Goal: Information Seeking & Learning: Understand process/instructions

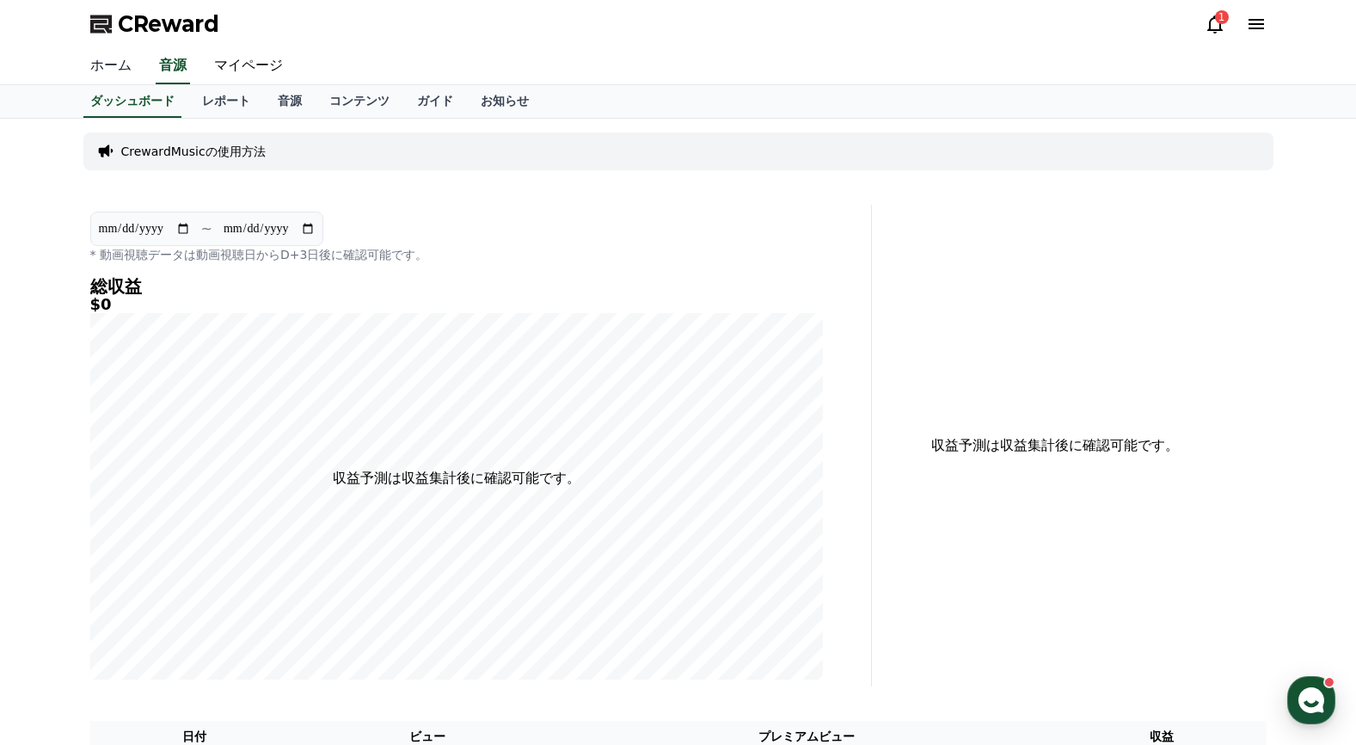
click at [106, 66] on link "ホーム" at bounding box center [111, 66] width 69 height 36
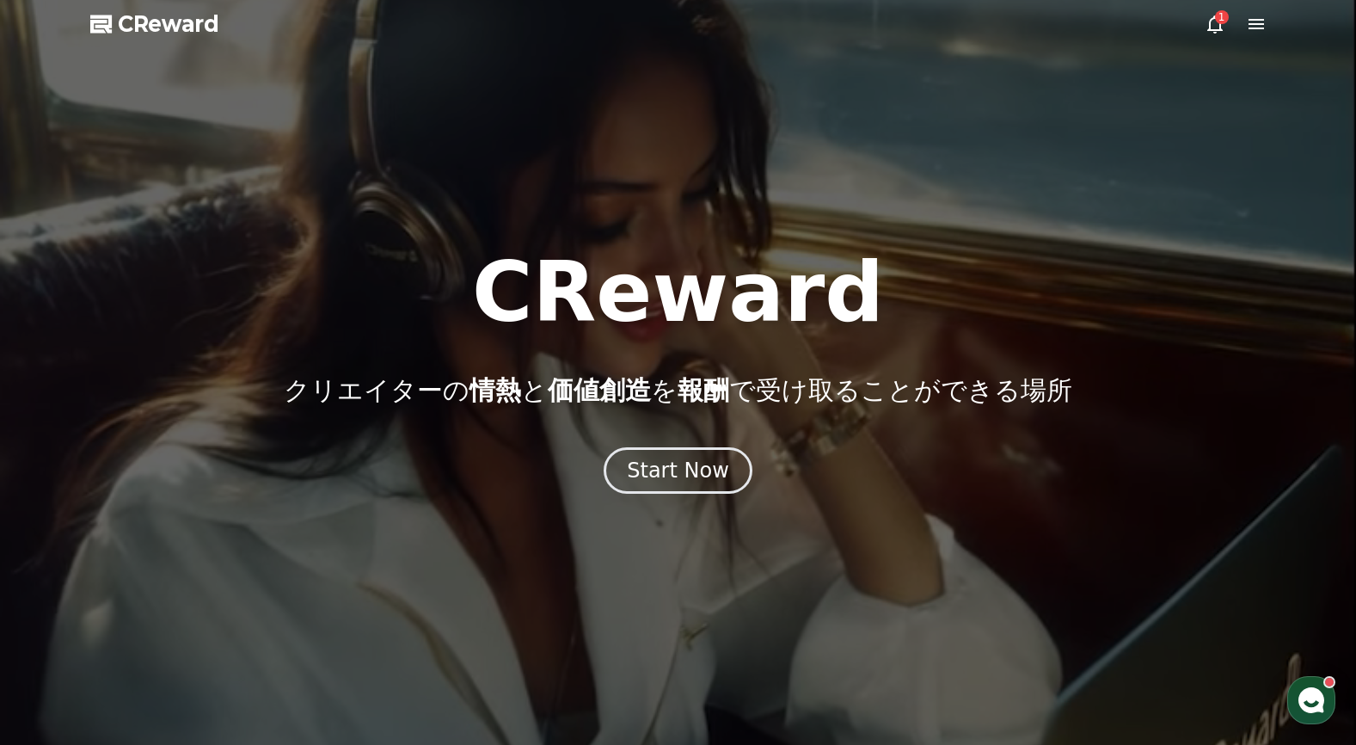
click at [1256, 15] on icon at bounding box center [1256, 24] width 21 height 21
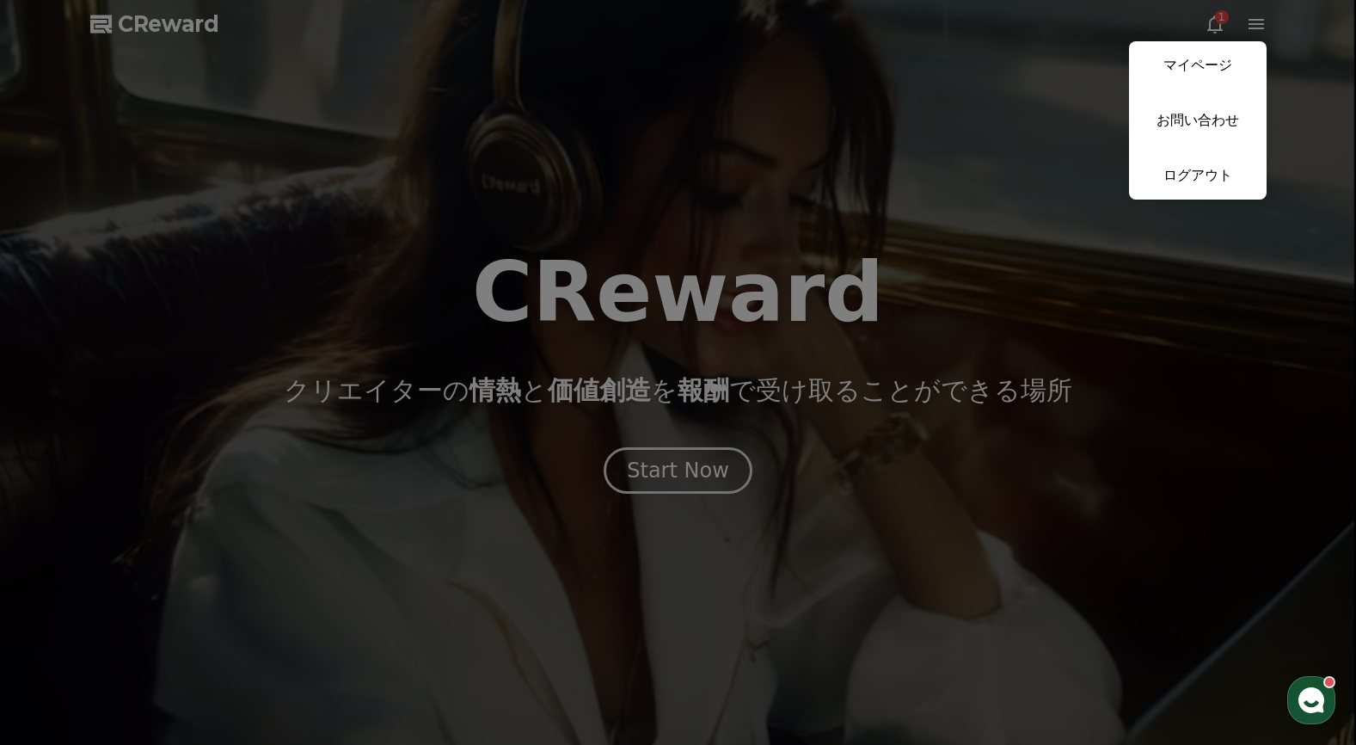
click at [1184, 398] on button "close" at bounding box center [678, 372] width 1356 height 745
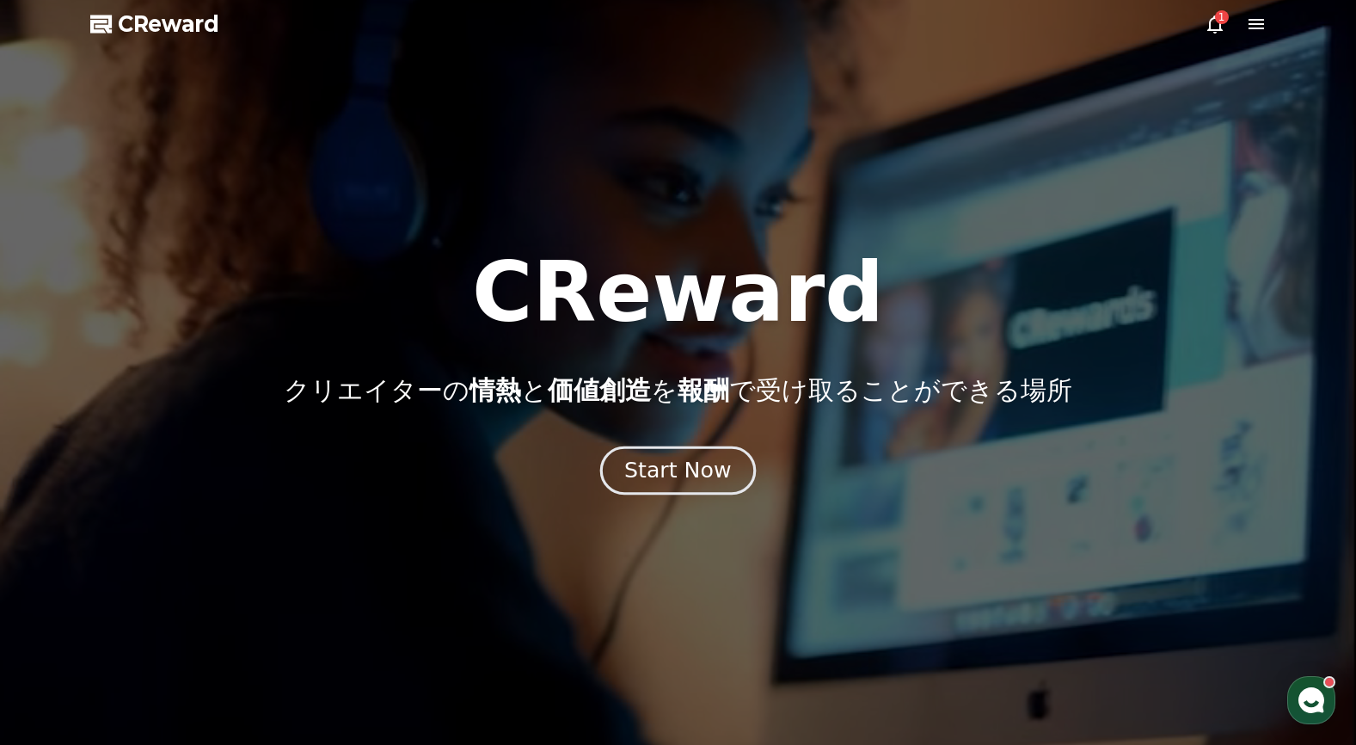
click at [711, 474] on div "Start Now" at bounding box center [677, 470] width 107 height 29
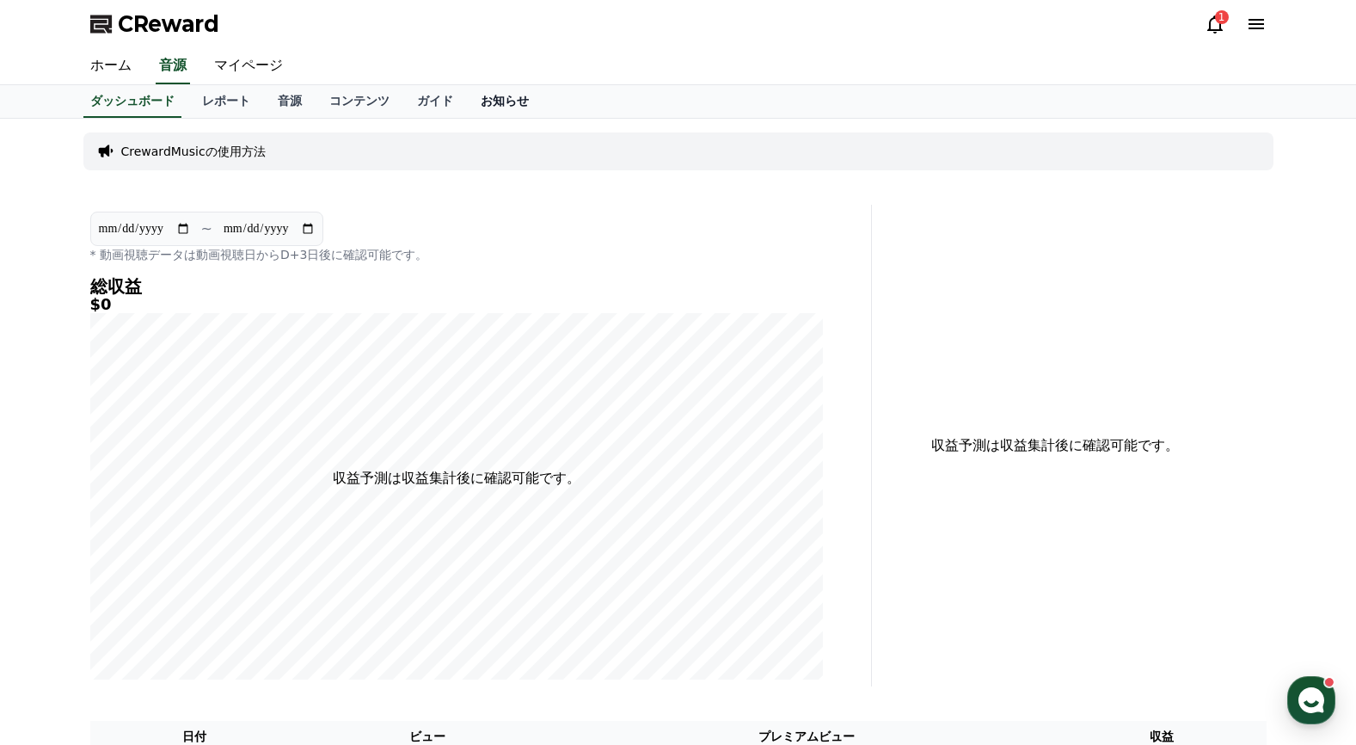
click at [467, 98] on link "お知らせ" at bounding box center [505, 101] width 76 height 33
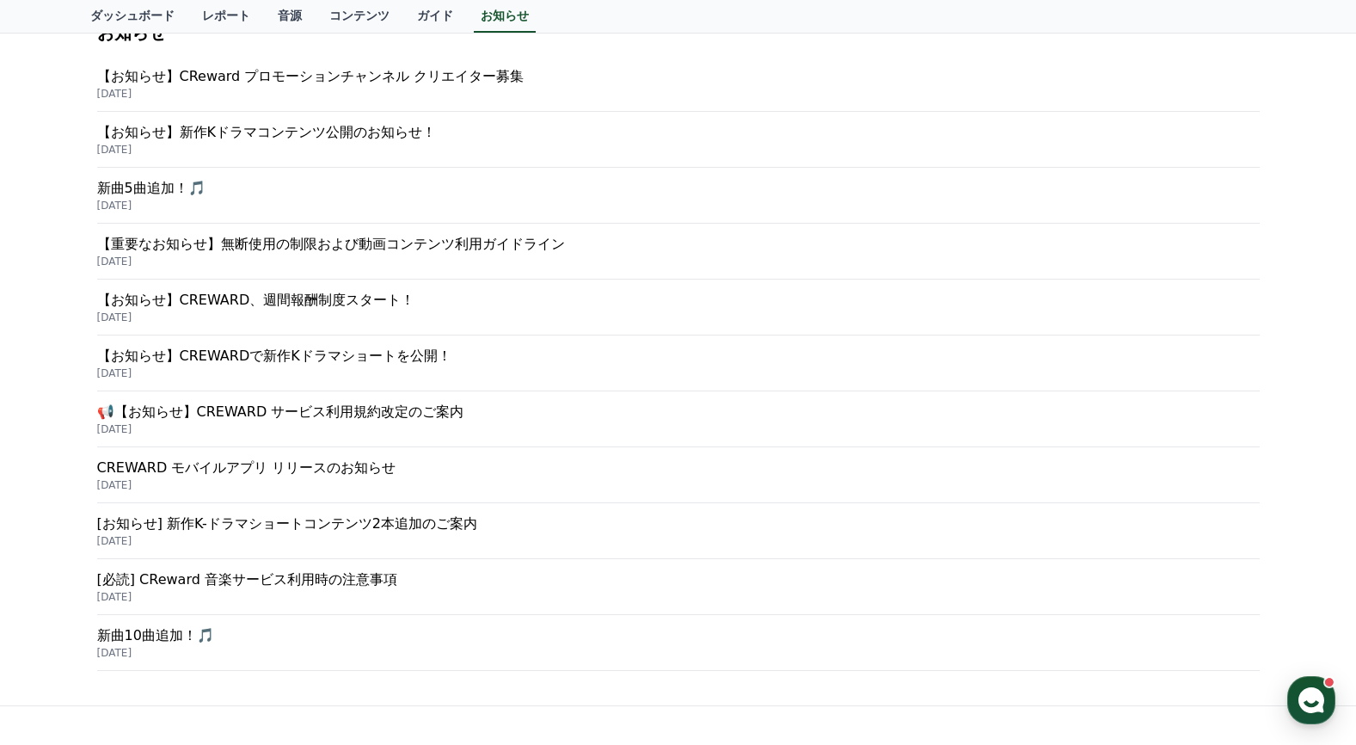
scroll to position [286, 0]
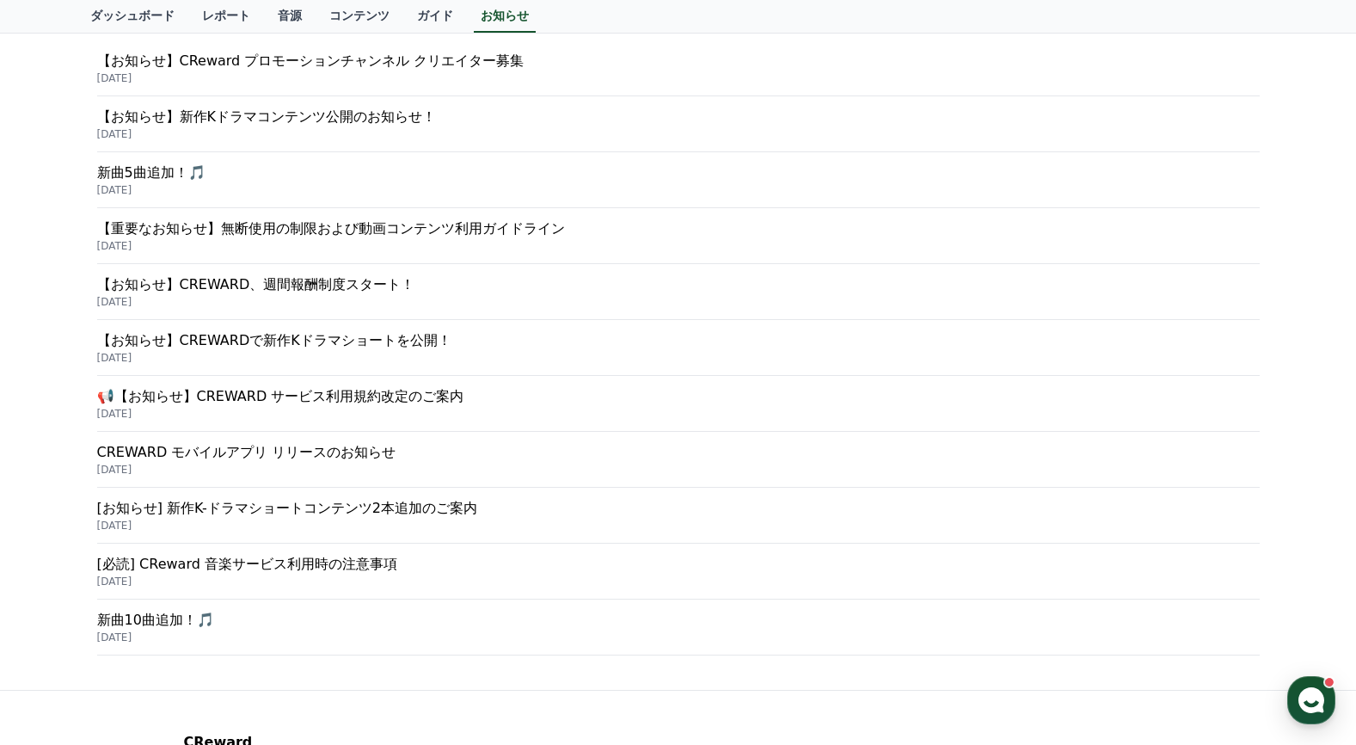
click at [317, 396] on p "📢【お知らせ】CREWARD サービス利用規約改定のご案内" at bounding box center [678, 396] width 1163 height 21
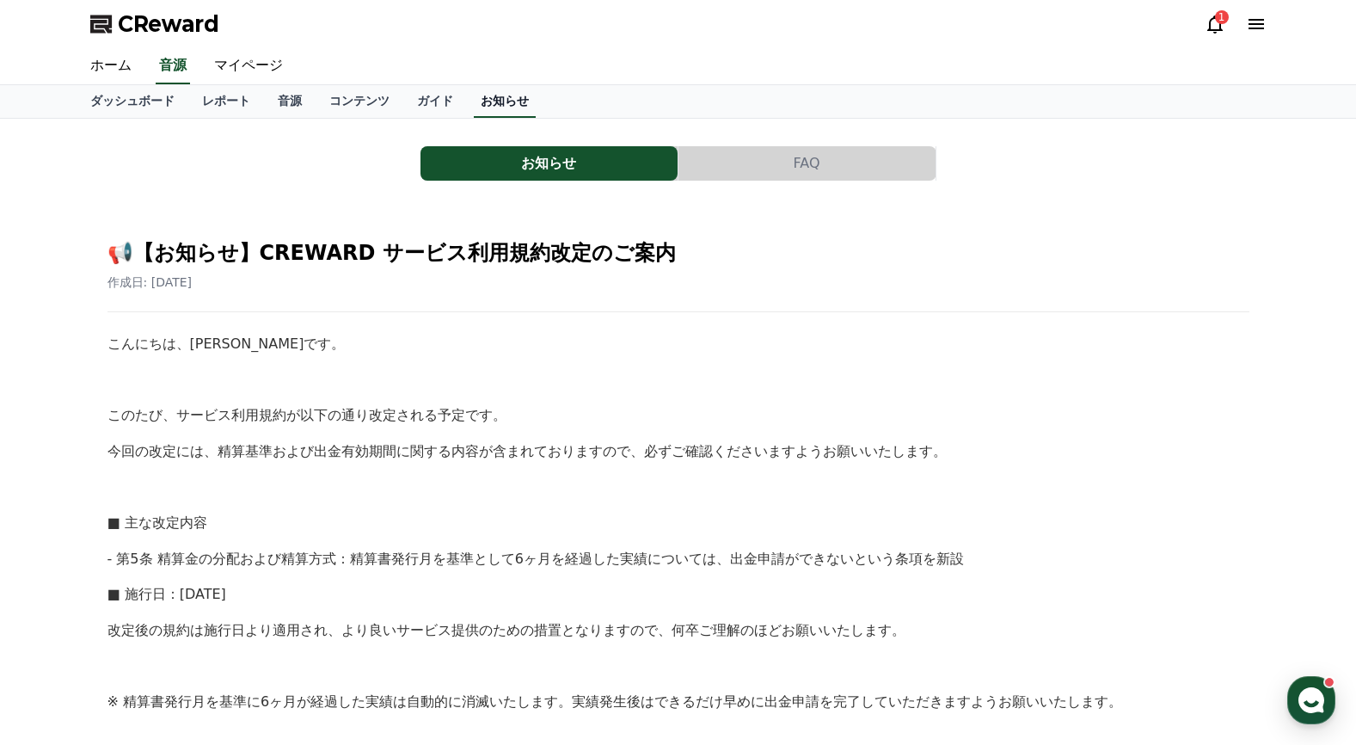
click at [474, 99] on link "お知らせ" at bounding box center [505, 101] width 62 height 33
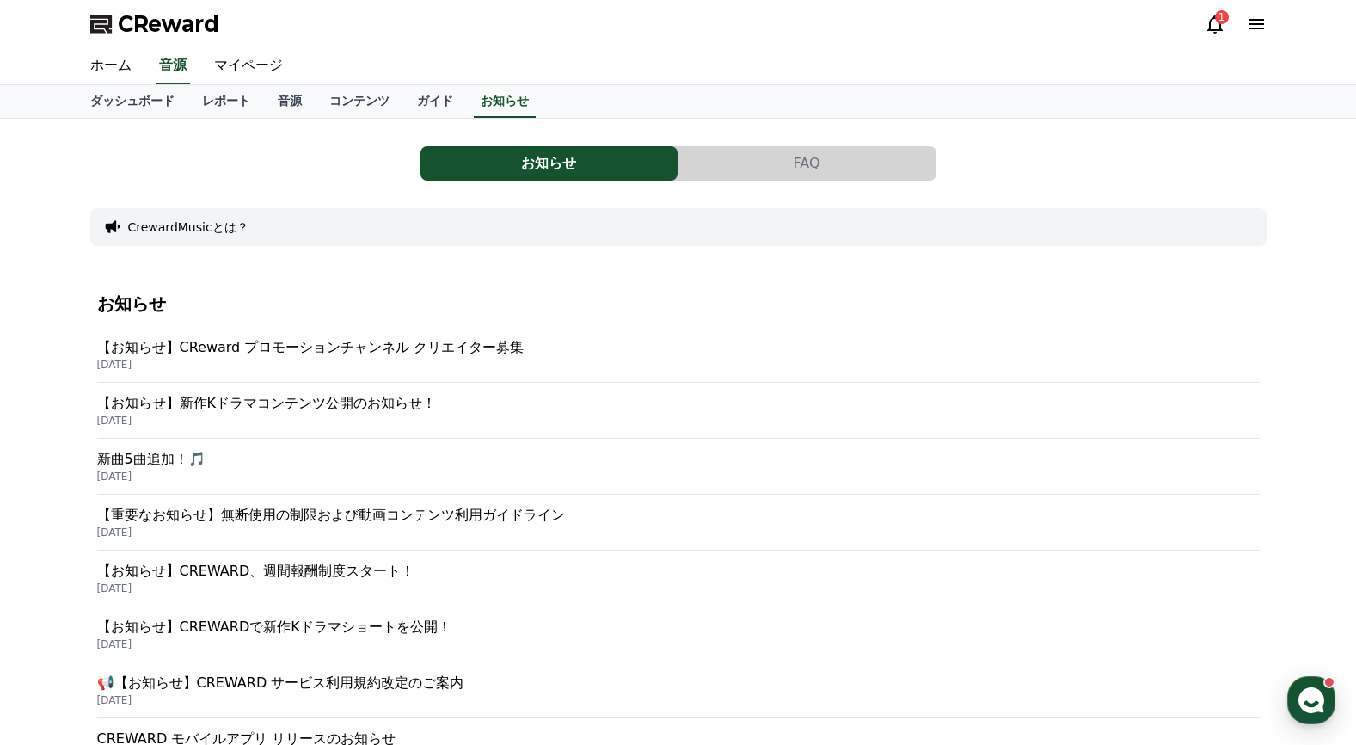
click at [792, 161] on button "FAQ" at bounding box center [807, 163] width 257 height 34
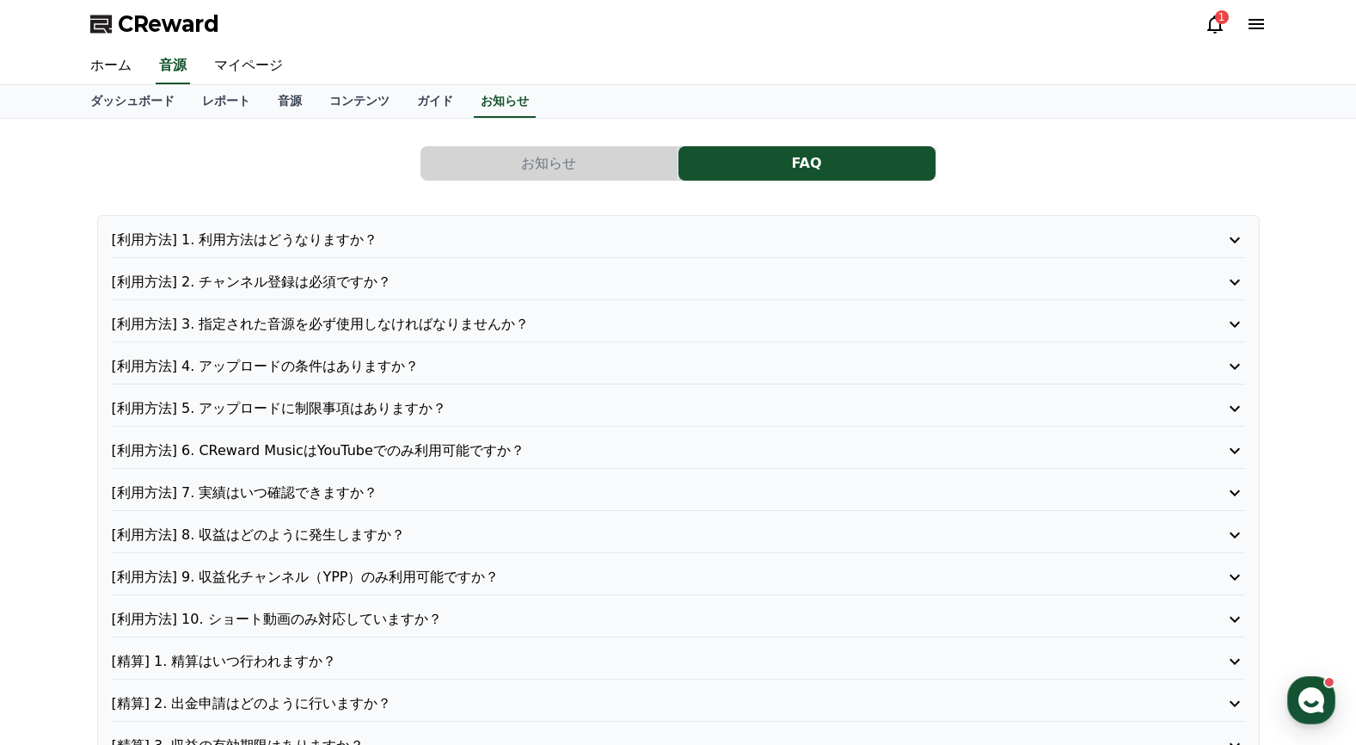
click at [292, 366] on p "[利用方法] 4. アップロードの条件はありますか？" at bounding box center [633, 366] width 1043 height 21
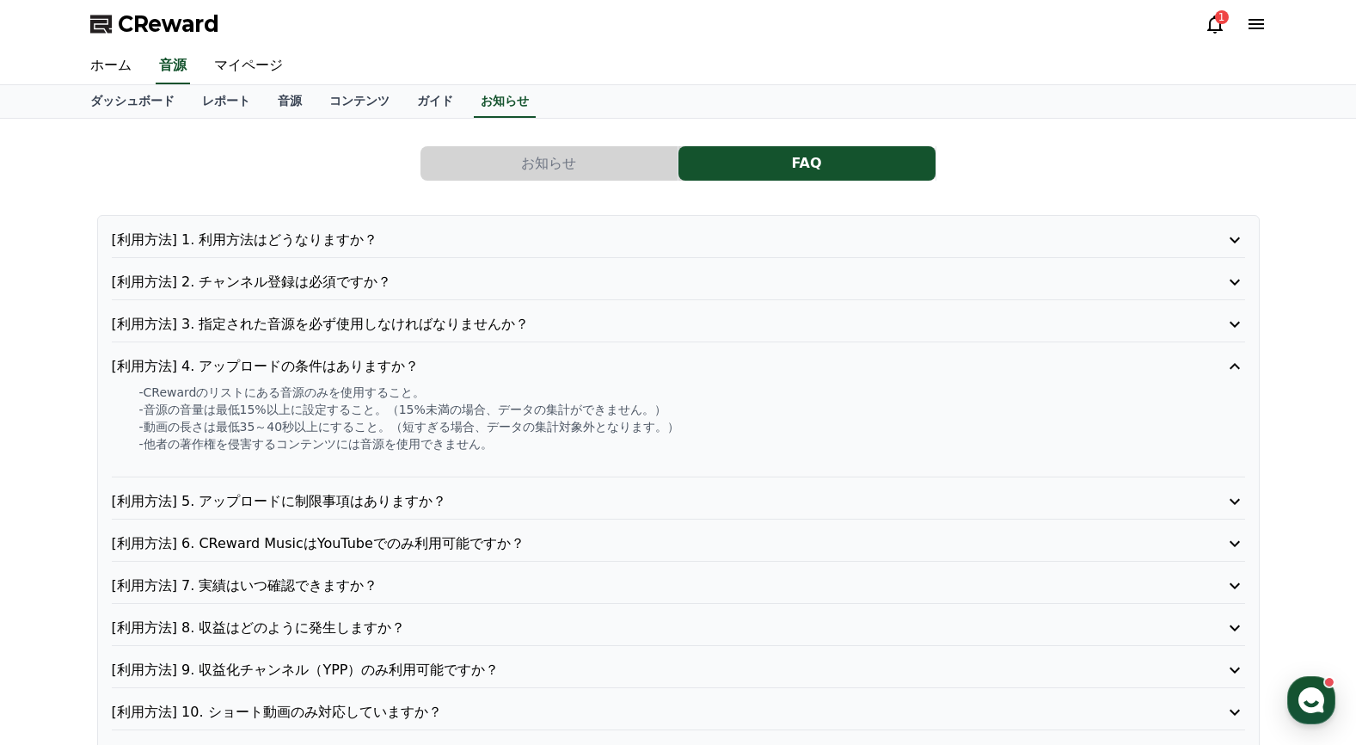
click at [299, 502] on p "[利用方法] 5. アップロードに制限事項はありますか？" at bounding box center [633, 501] width 1043 height 21
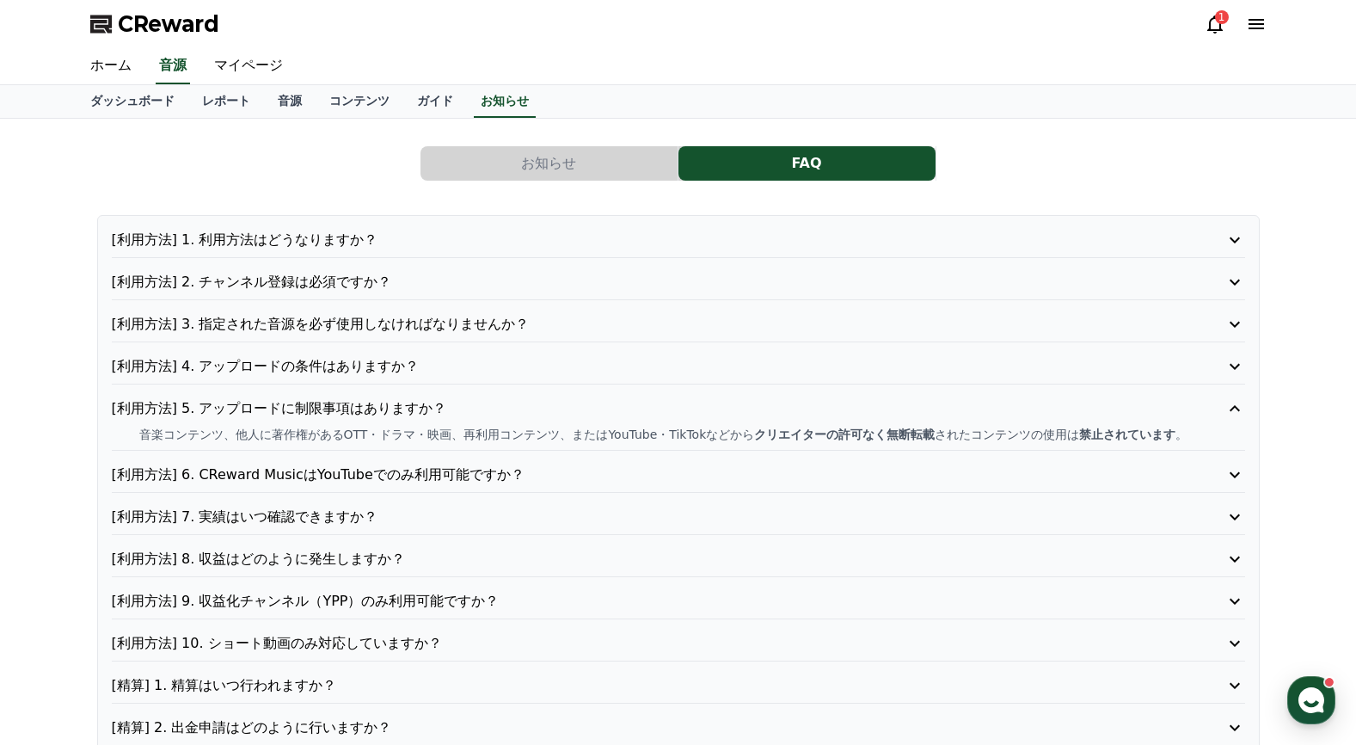
scroll to position [286, 0]
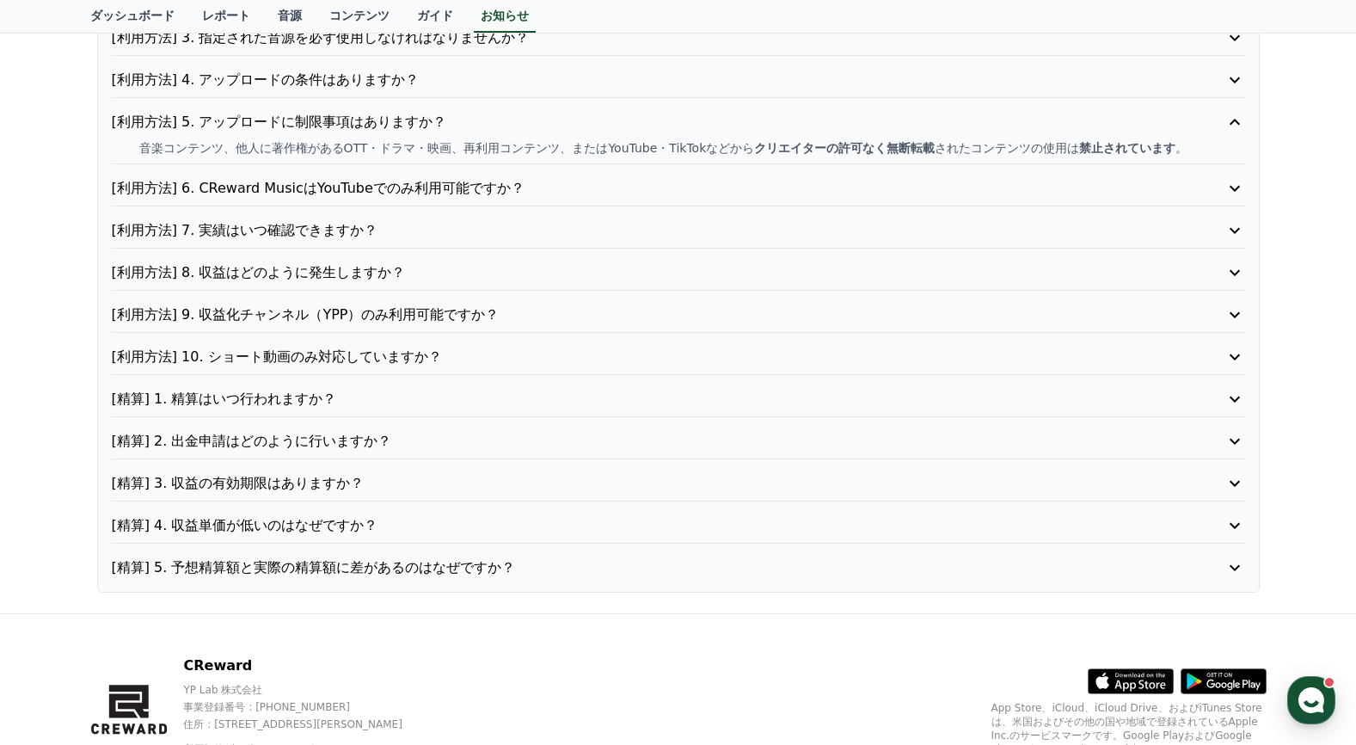
click at [249, 358] on p "[利用方法] 10. ショート動画のみ対応していますか？" at bounding box center [633, 357] width 1043 height 21
